Goal: Transaction & Acquisition: Purchase product/service

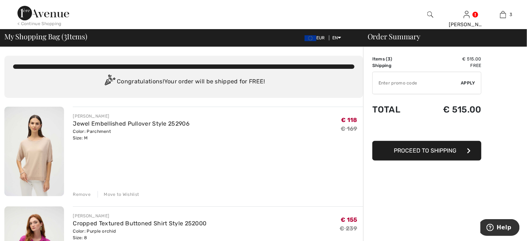
click at [384, 81] on input "TEXT" at bounding box center [416, 83] width 88 height 22
type input "EXTRA15"
click at [477, 76] on div "✔ Apply Remove" at bounding box center [426, 83] width 109 height 23
click at [470, 82] on span "Apply" at bounding box center [468, 83] width 15 height 7
click at [41, 12] on img at bounding box center [43, 13] width 52 height 15
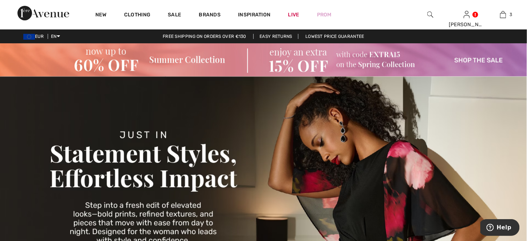
click at [466, 59] on img at bounding box center [263, 59] width 527 height 33
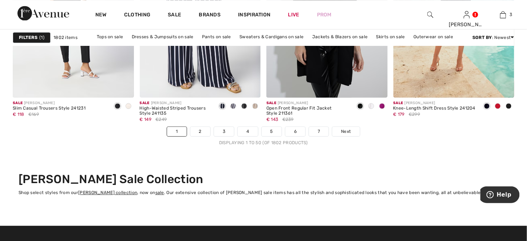
scroll to position [3346, 0]
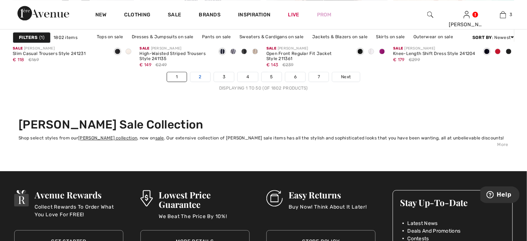
click at [200, 77] on link "2" at bounding box center [200, 76] width 20 height 9
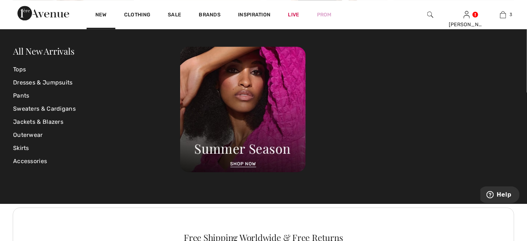
scroll to position [1527, 0]
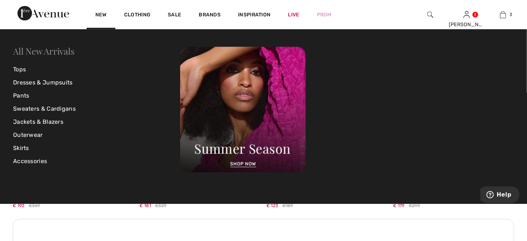
click at [34, 51] on link "All New Arrivals" at bounding box center [43, 51] width 61 height 12
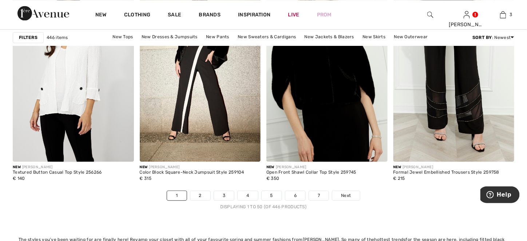
scroll to position [3274, 0]
